Goal: Ask a question

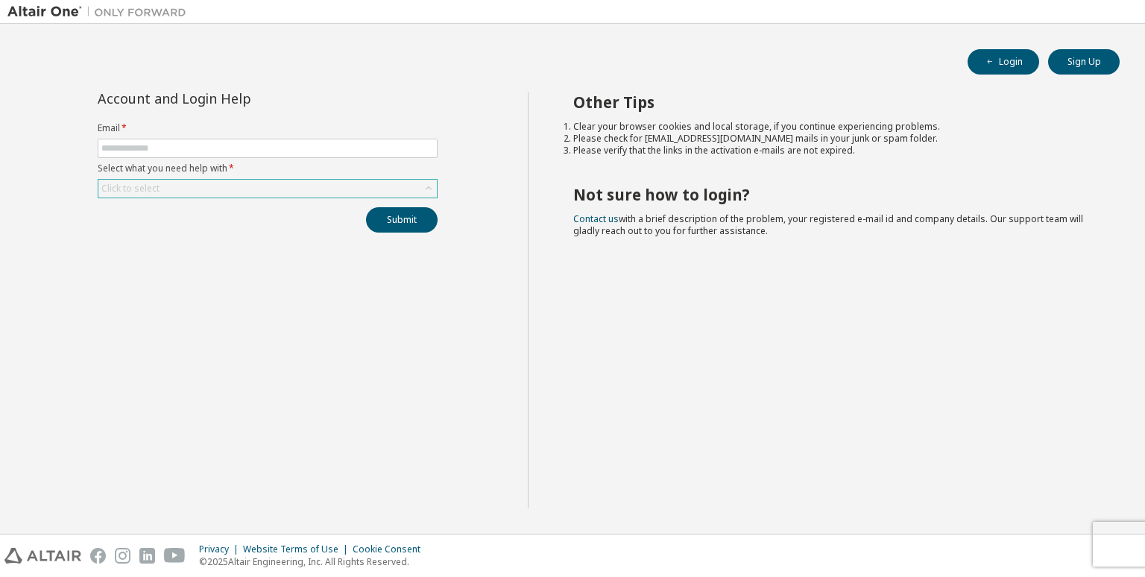
click at [385, 193] on div "Click to select" at bounding box center [267, 189] width 338 height 18
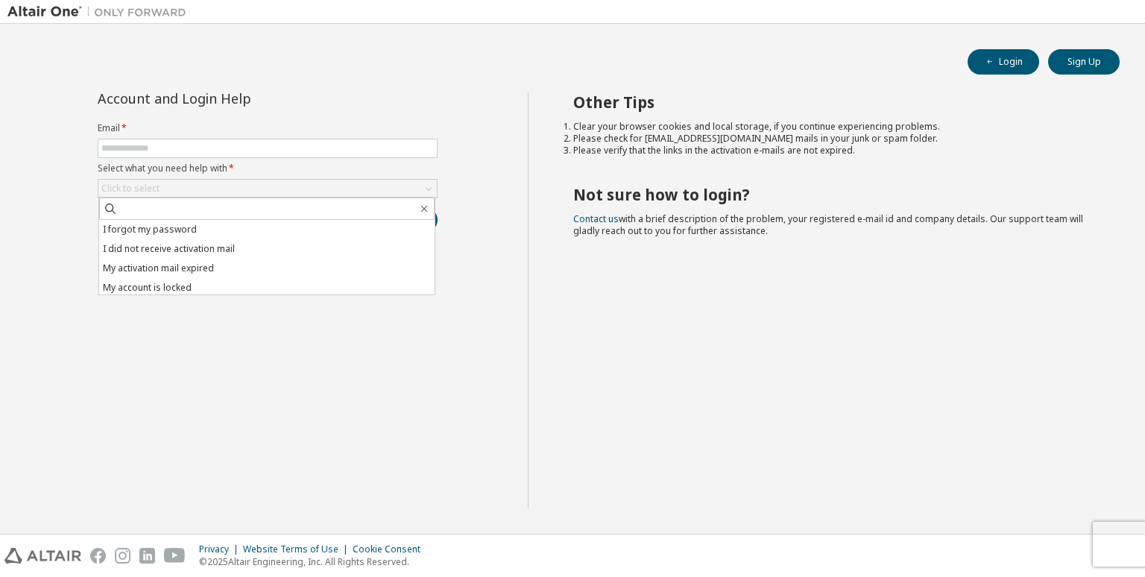
click at [393, 345] on div "Account and Login Help Email * Select what you need help with * Click to select…" at bounding box center [267, 300] width 520 height 416
